Goal: Task Accomplishment & Management: Manage account settings

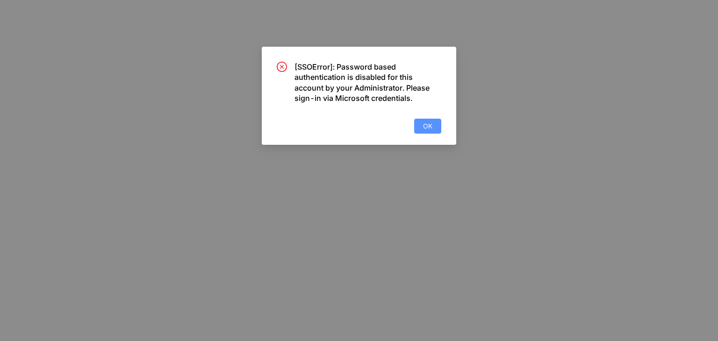
click at [430, 126] on span "OK" at bounding box center [427, 126] width 9 height 10
click at [428, 128] on span "OK" at bounding box center [427, 126] width 9 height 10
